Goal: Task Accomplishment & Management: Understand process/instructions

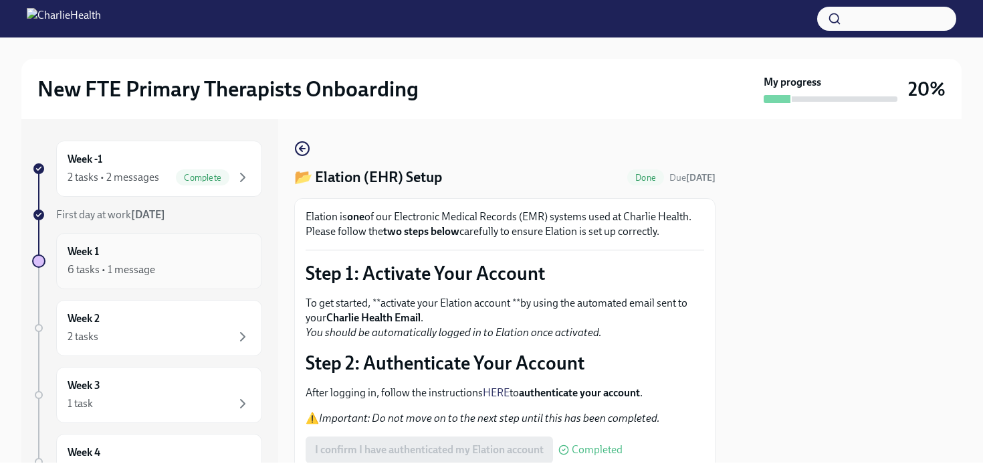
click at [158, 279] on div "Week 1 6 tasks • 1 message" at bounding box center [159, 261] width 206 height 56
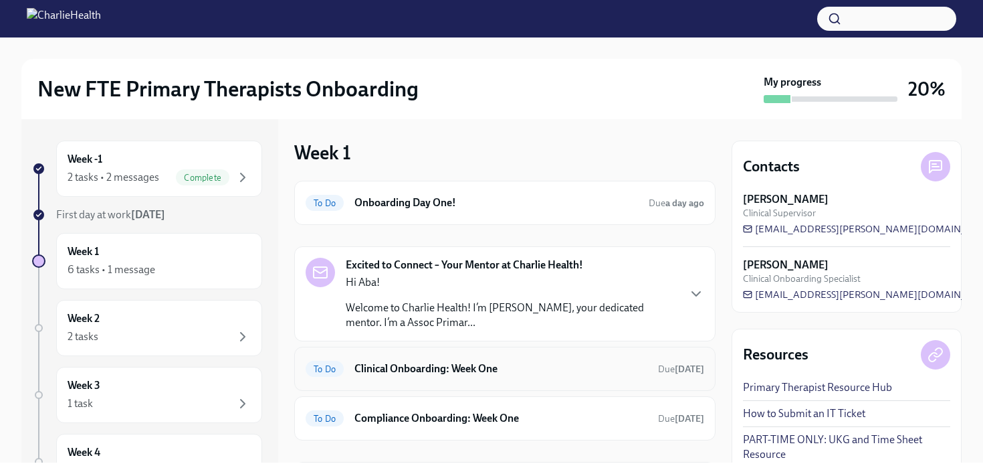
click at [477, 375] on h6 "Clinical Onboarding: Week One" at bounding box center [501, 368] width 293 height 15
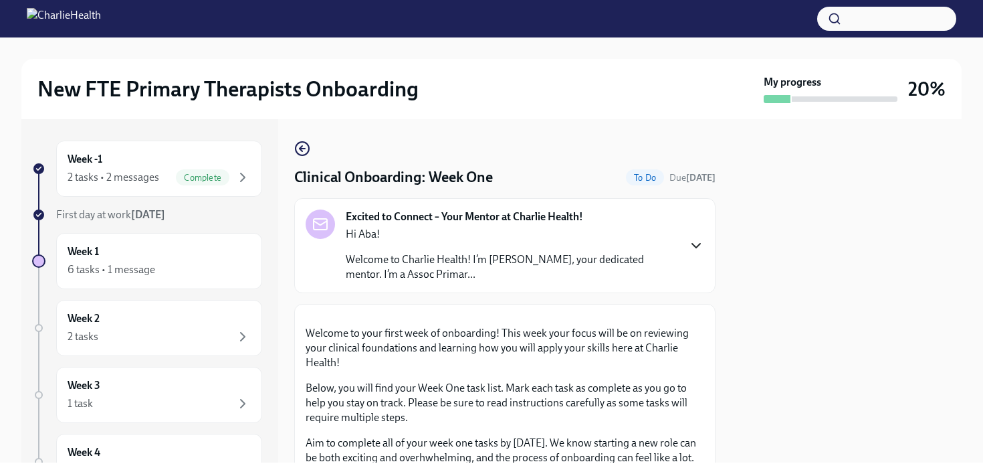
click at [694, 250] on icon "button" at bounding box center [696, 245] width 16 height 16
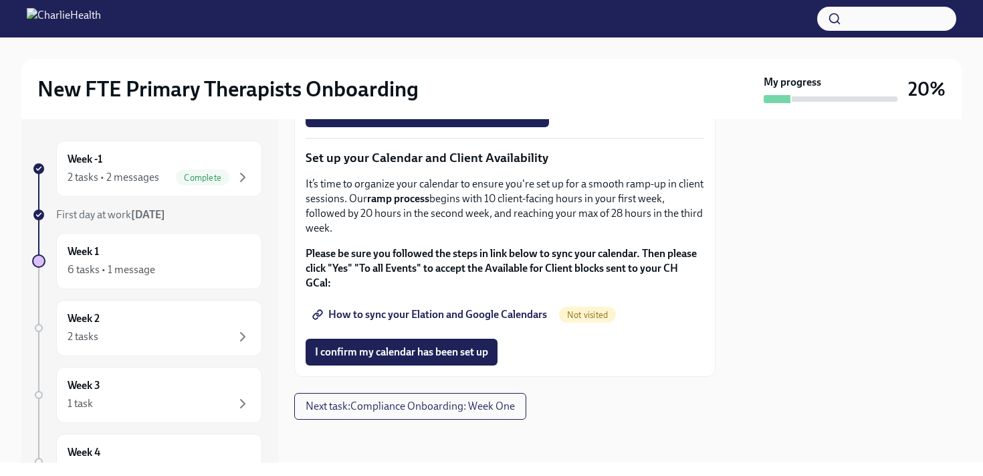
scroll to position [2486, 0]
click at [385, 411] on span "Next task : Compliance Onboarding: Week One" at bounding box center [410, 405] width 209 height 13
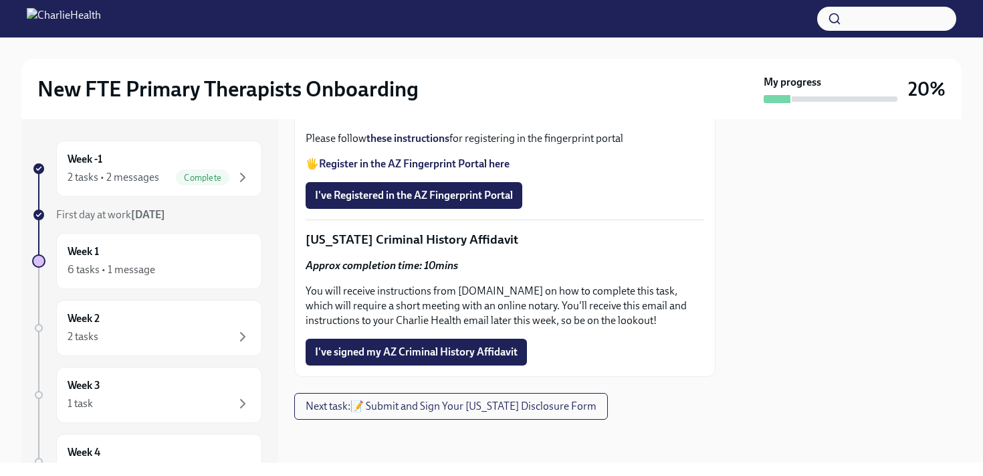
scroll to position [2214, 0]
click at [235, 336] on icon "button" at bounding box center [243, 336] width 16 height 16
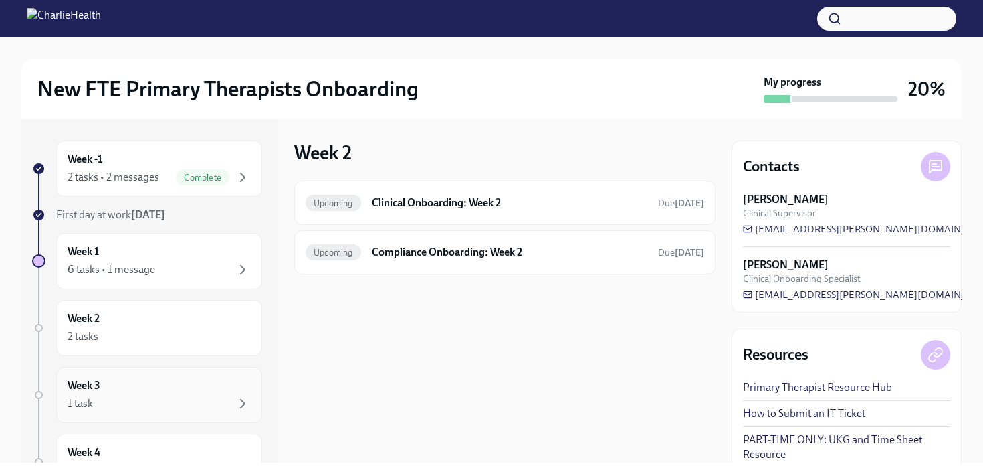
click at [221, 397] on div "1 task" at bounding box center [159, 403] width 183 height 16
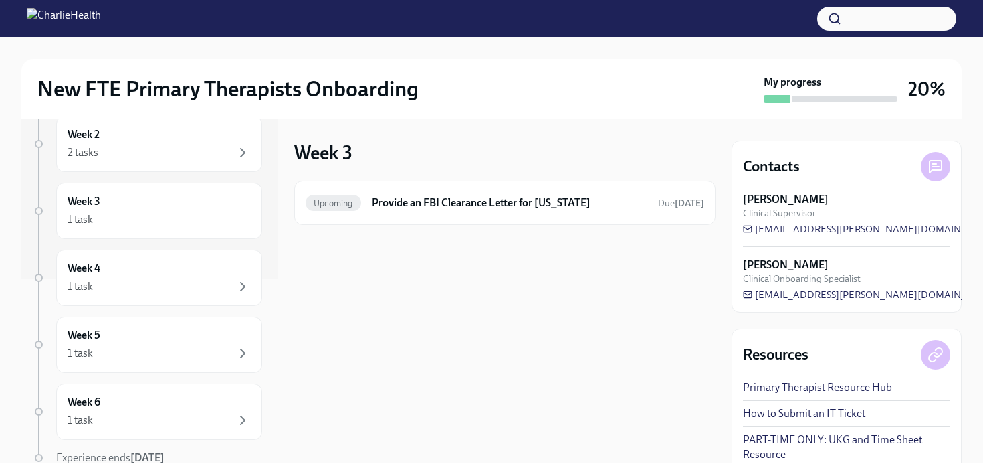
scroll to position [187, 0]
click at [97, 284] on div "1 task" at bounding box center [159, 283] width 183 height 16
click at [106, 336] on div "Week 5 1 task" at bounding box center [159, 340] width 183 height 33
click at [114, 426] on div "Week 6 1 task" at bounding box center [159, 408] width 206 height 56
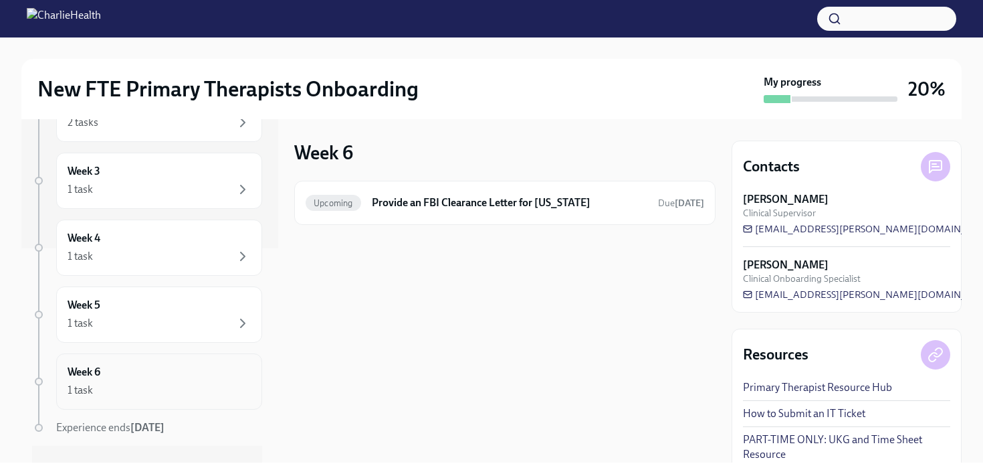
scroll to position [240, 0]
